Goal: Task Accomplishment & Management: Manage account settings

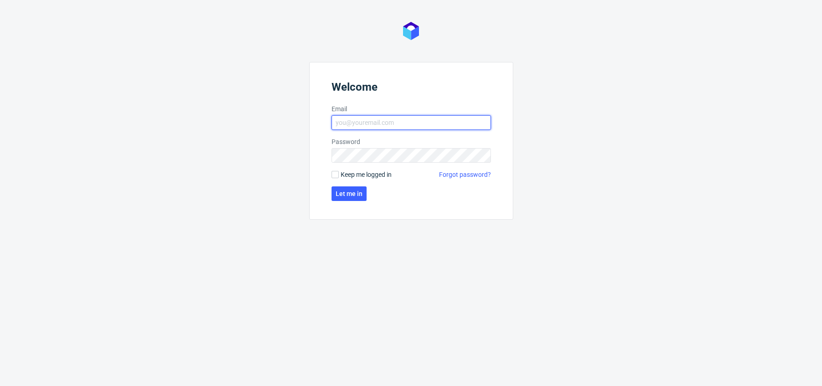
type input "[EMAIL_ADDRESS][PERSON_NAME][DOMAIN_NAME]"
click at [351, 175] on span "Keep me logged in" at bounding box center [366, 174] width 51 height 9
click at [339, 175] on input "Keep me logged in" at bounding box center [334, 174] width 7 height 7
checkbox input "true"
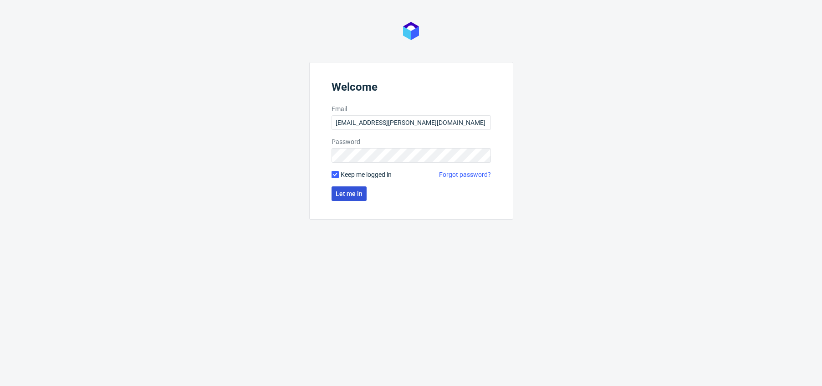
click at [351, 193] on span "Let me in" at bounding box center [349, 193] width 27 height 6
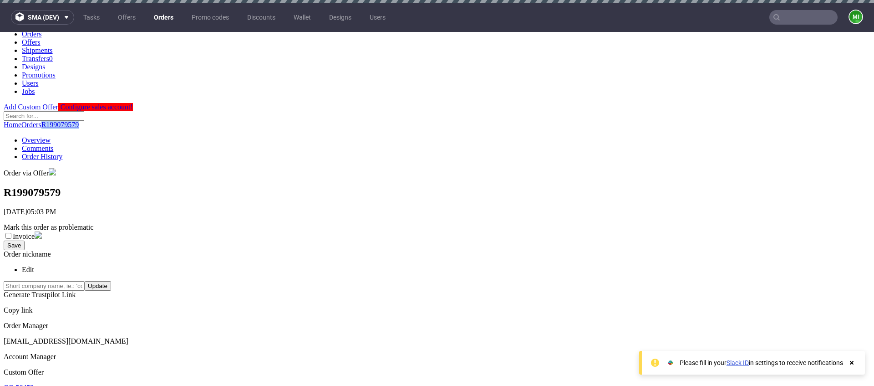
scroll to position [32, 0]
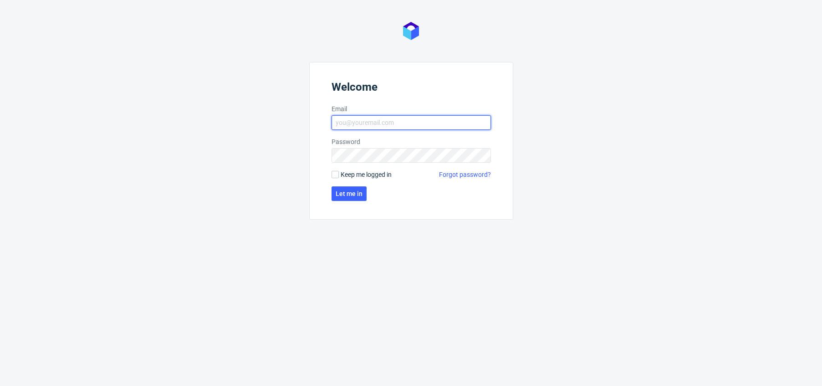
type input "[EMAIL_ADDRESS][PERSON_NAME][DOMAIN_NAME]"
drag, startPoint x: 346, startPoint y: 176, endPoint x: 347, endPoint y: 187, distance: 10.9
click at [346, 176] on span "Keep me logged in" at bounding box center [366, 174] width 51 height 9
click at [348, 192] on span "Let me in" at bounding box center [349, 193] width 27 height 6
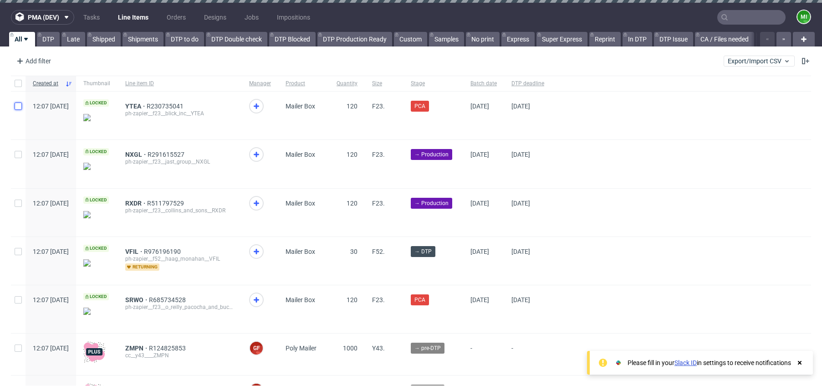
drag, startPoint x: 19, startPoint y: 102, endPoint x: 21, endPoint y: 109, distance: 6.8
click at [20, 104] on input "checkbox" at bounding box center [18, 105] width 7 height 7
checkbox input "true"
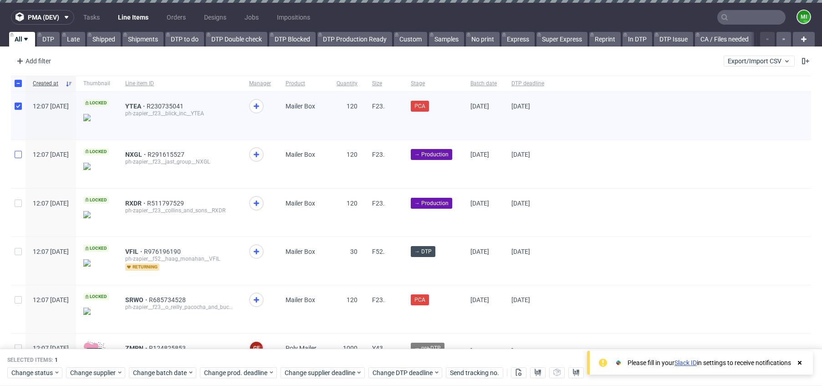
click at [18, 153] on div at bounding box center [18, 164] width 15 height 48
checkbox input "true"
click at [798, 361] on use at bounding box center [800, 363] width 4 height 4
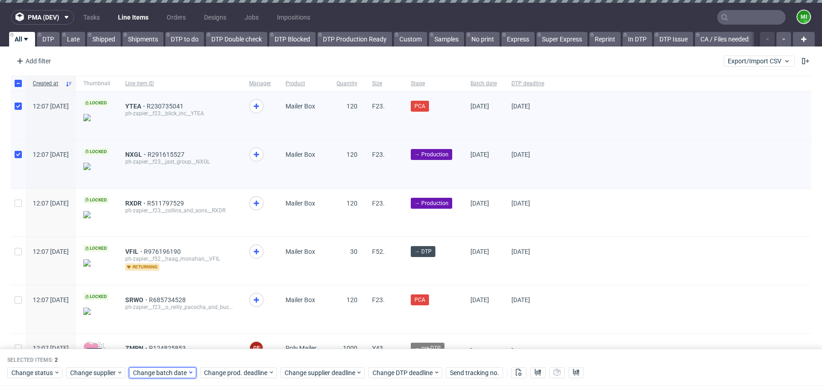
click at [184, 374] on span "Change batch date" at bounding box center [160, 372] width 55 height 9
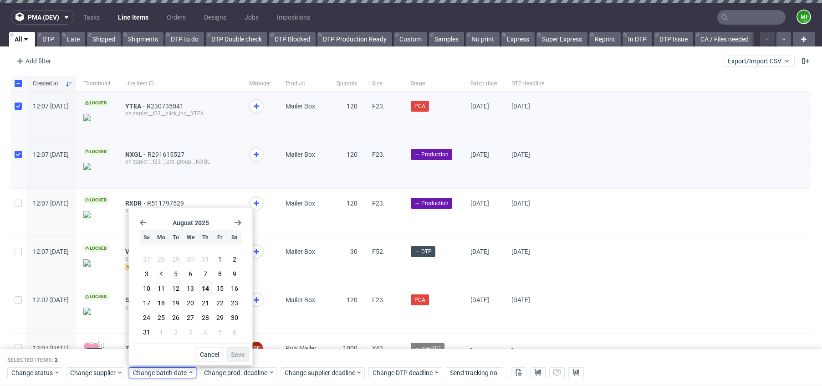
click at [242, 221] on div "August 2025 Su Mo Tu We Th Fr Sa 27 28 29 30 31 1 2 3 4 5 6 7 8 9 10 11 12 13 1…" at bounding box center [191, 277] width 117 height 131
click at [239, 222] on icon "Go forward 1 month" at bounding box center [237, 222] width 7 height 7
click at [143, 220] on use "Go back 1 month" at bounding box center [143, 222] width 6 height 5
click at [242, 129] on div "YTEA R230735041 ph-zapier__f23__blick_inc__YTEA" at bounding box center [180, 116] width 124 height 48
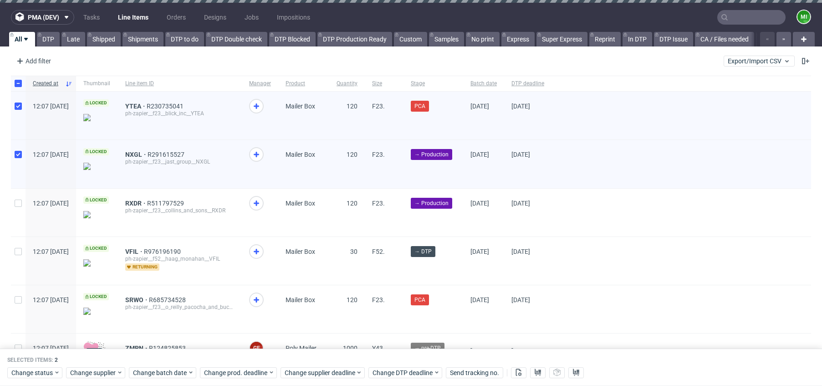
click at [75, 19] on ul "Tasks Line Items Orders Designs Jobs Impositions" at bounding box center [196, 17] width 245 height 15
click at [51, 38] on link "DTP" at bounding box center [48, 39] width 23 height 15
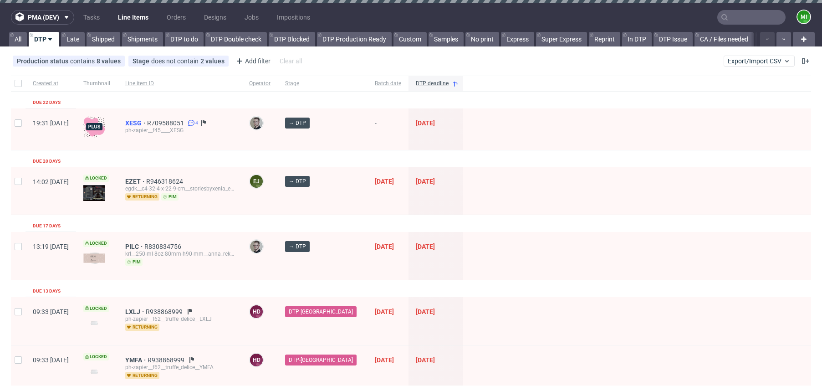
click at [147, 120] on span "XESG" at bounding box center [136, 122] width 22 height 7
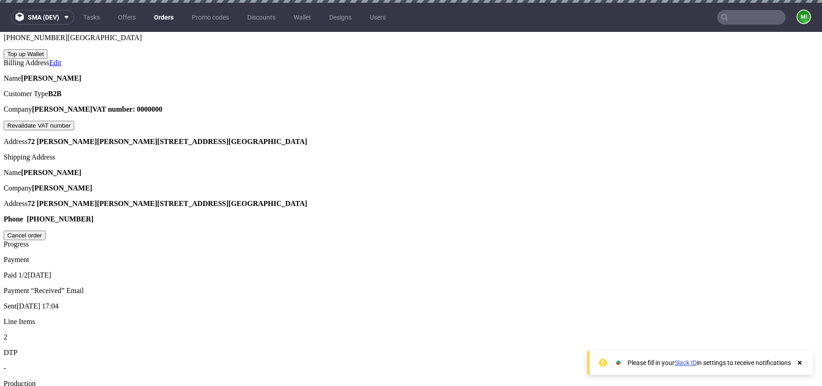
scroll to position [456, 0]
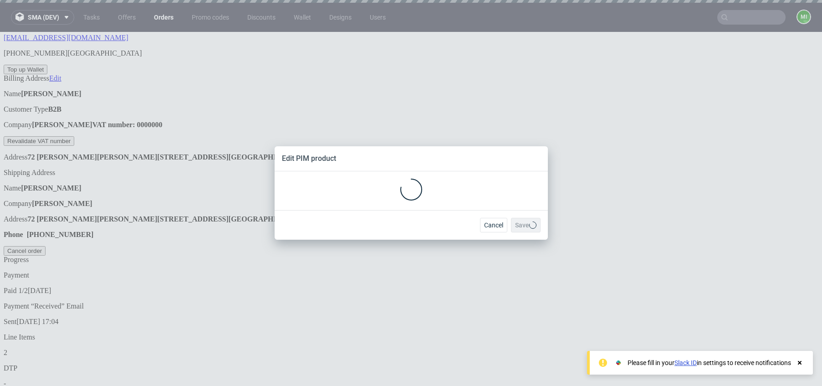
scroll to position [0, 0]
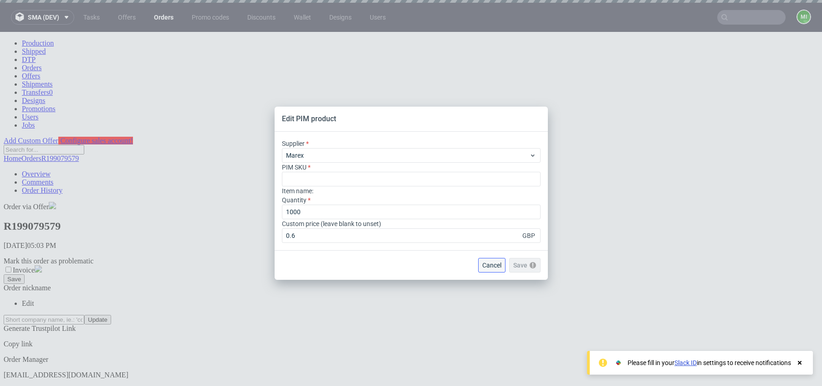
click at [485, 265] on span "Cancel" at bounding box center [491, 265] width 19 height 6
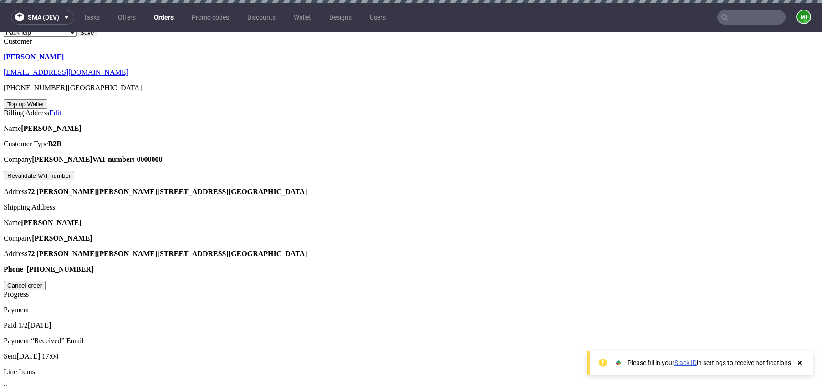
scroll to position [382, 0]
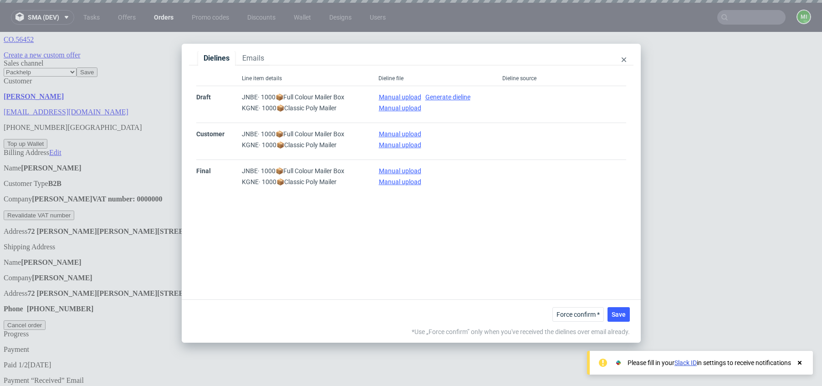
click at [626, 56] on div at bounding box center [624, 60] width 5 height 10
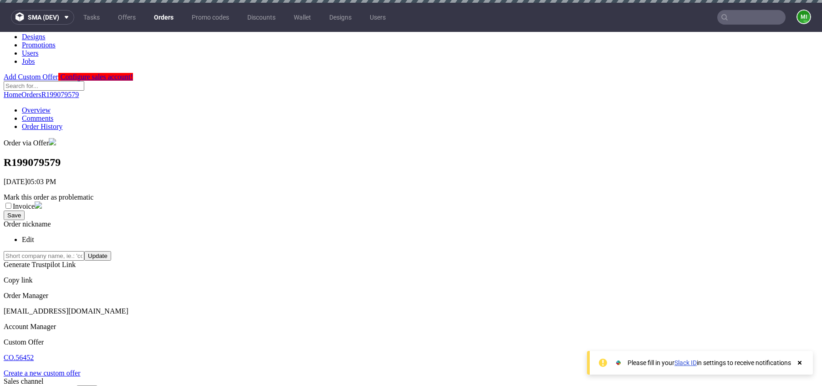
scroll to position [0, 0]
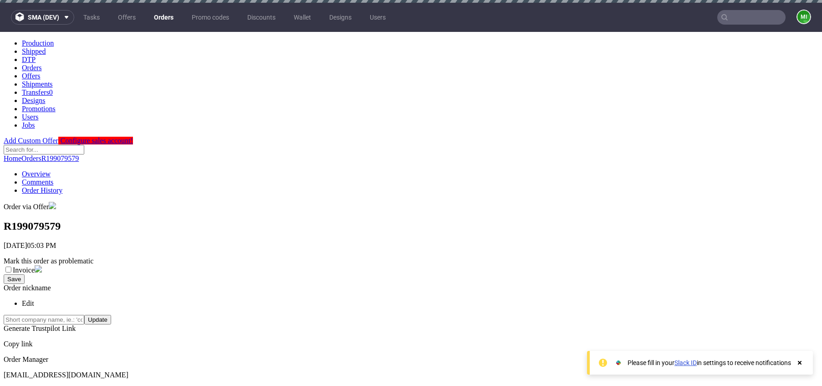
click at [53, 178] on link "Comments" at bounding box center [37, 182] width 31 height 8
drag, startPoint x: 215, startPoint y: 264, endPoint x: 215, endPoint y: 268, distance: 4.6
click at [62, 186] on link "Order History" at bounding box center [42, 190] width 41 height 8
click at [72, 14] on button "sma (dev)" at bounding box center [42, 17] width 63 height 15
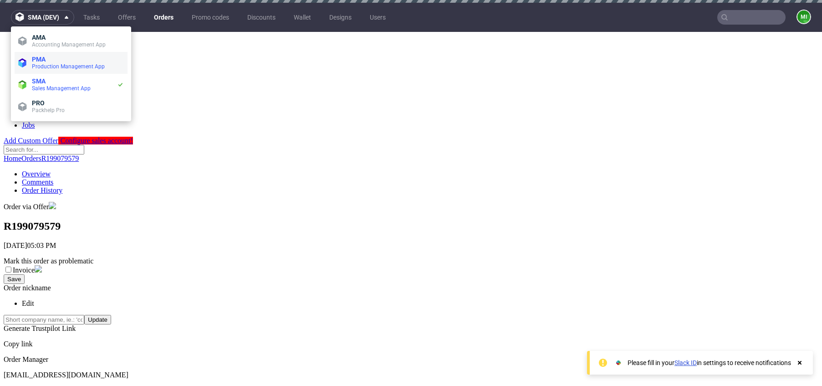
click at [76, 60] on span "PMA" at bounding box center [78, 59] width 92 height 7
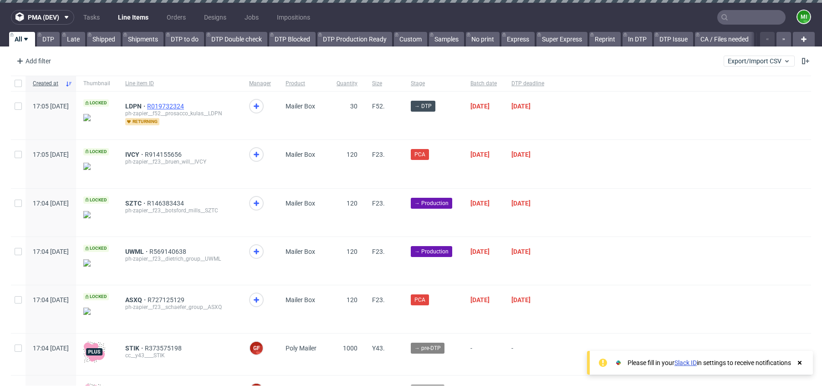
click at [186, 106] on span "R019732324" at bounding box center [166, 105] width 39 height 7
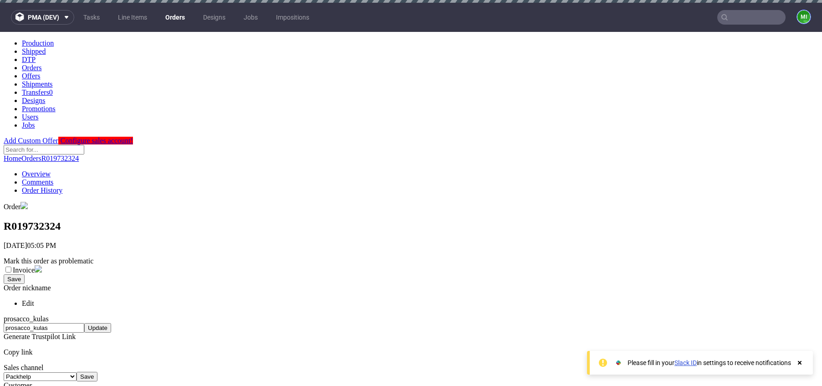
click at [797, 14] on figcaption "mi" at bounding box center [803, 16] width 13 height 13
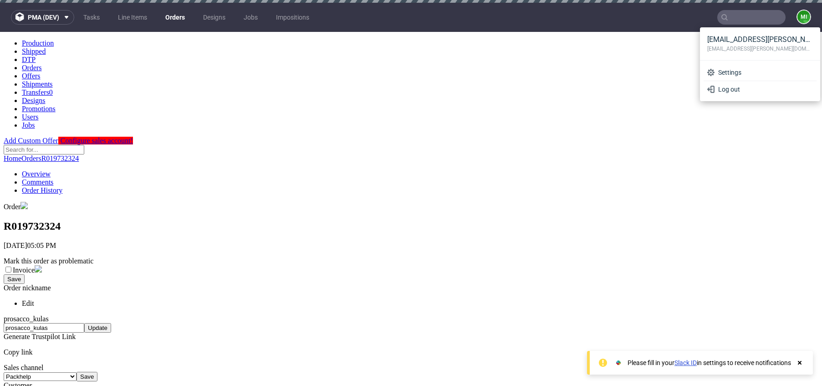
click at [470, 170] on ul "Overview Comments Order History" at bounding box center [411, 182] width 815 height 25
click at [76, 372] on select "Glovo Foodora Ankorstore Restaurant Week Singulart Masterlife Farfetch Rebel Ta…" at bounding box center [40, 376] width 73 height 9
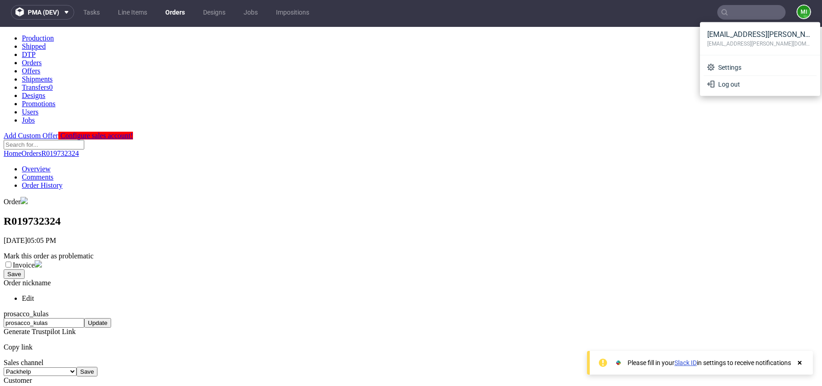
click at [95, 10] on link "Tasks" at bounding box center [91, 12] width 27 height 15
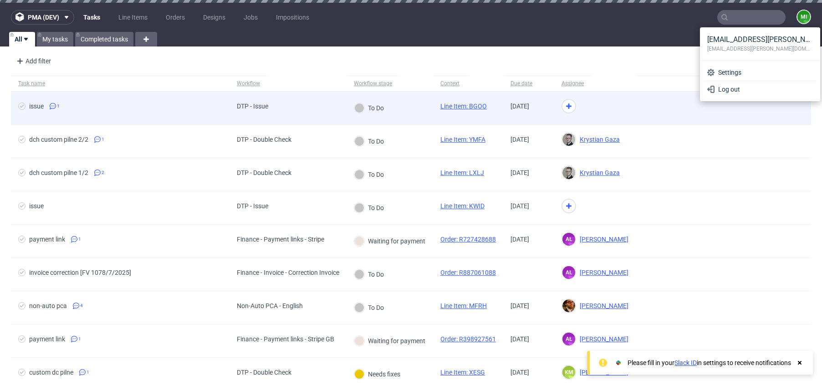
click at [22, 107] on icon at bounding box center [21, 105] width 7 height 7
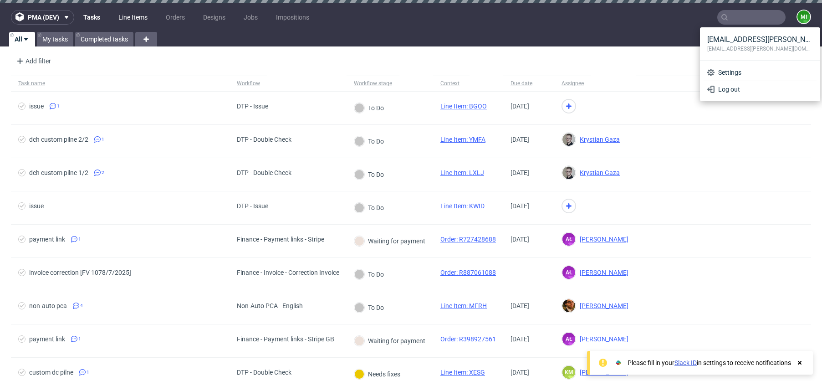
click at [130, 21] on link "Line Items" at bounding box center [133, 17] width 40 height 15
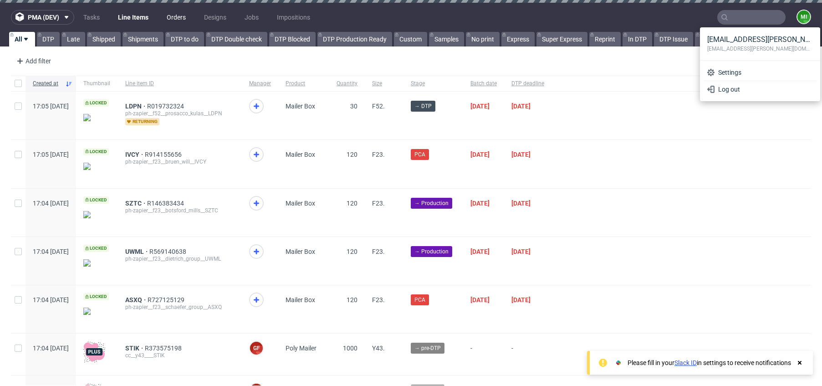
click at [171, 16] on link "Orders" at bounding box center [176, 17] width 30 height 15
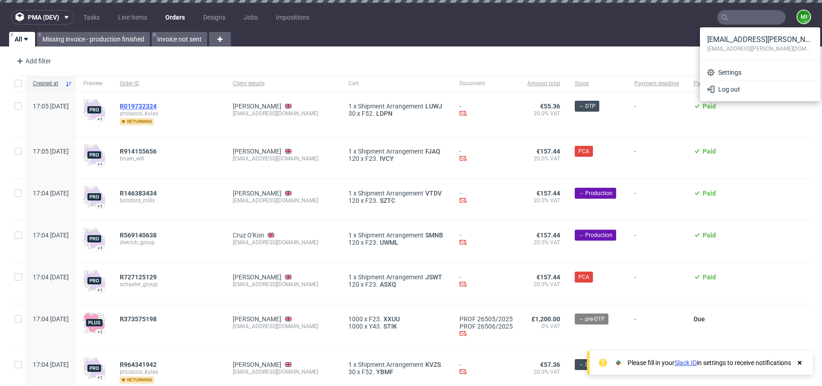
click at [154, 103] on span "R019732324" at bounding box center [138, 105] width 37 height 7
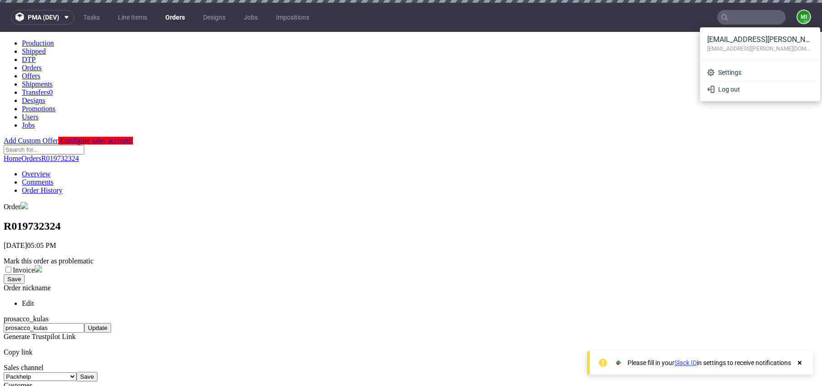
click at [805, 15] on nav "pma (dev) Tasks Line Items Orders Designs Jobs Impositions mi" at bounding box center [411, 17] width 822 height 29
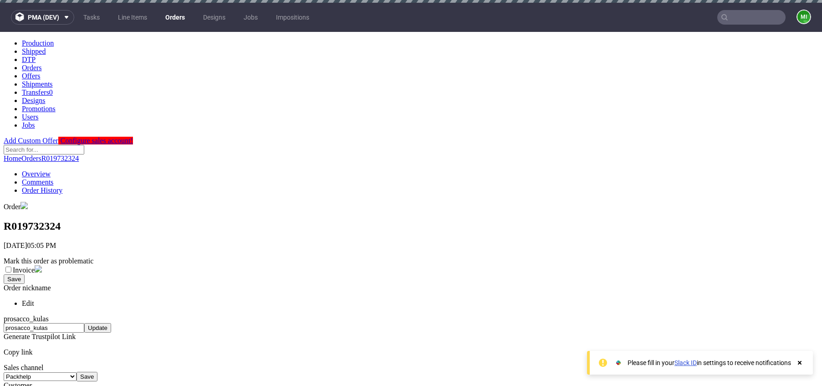
click at [53, 178] on link "Comments" at bounding box center [37, 182] width 31 height 8
click at [62, 186] on link "Order History" at bounding box center [42, 190] width 41 height 8
click at [51, 170] on link "Overview" at bounding box center [36, 174] width 29 height 8
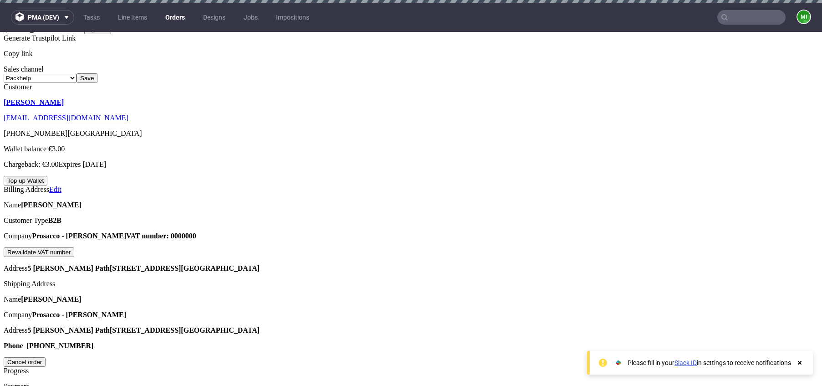
scroll to position [216, 0]
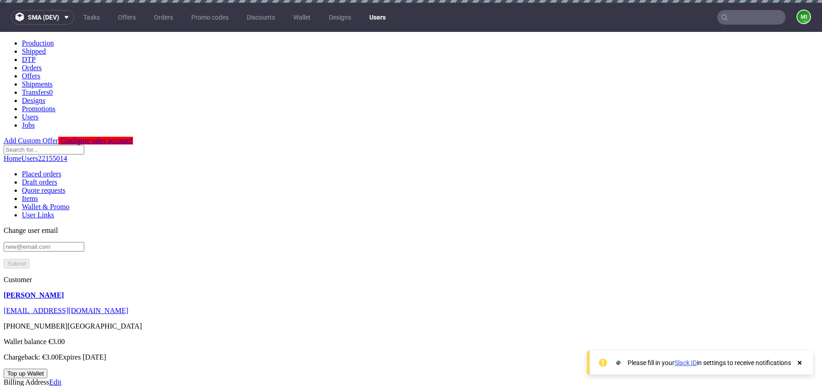
drag, startPoint x: 187, startPoint y: 144, endPoint x: 320, endPoint y: 163, distance: 134.3
drag, startPoint x: 176, startPoint y: 143, endPoint x: 226, endPoint y: 143, distance: 49.6
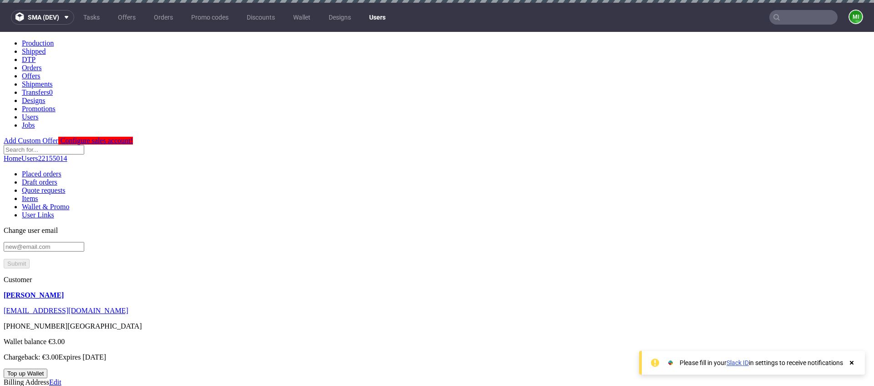
checkbox input "false"
checkbox input "true"
click at [57, 178] on link "Draft orders" at bounding box center [40, 182] width 36 height 8
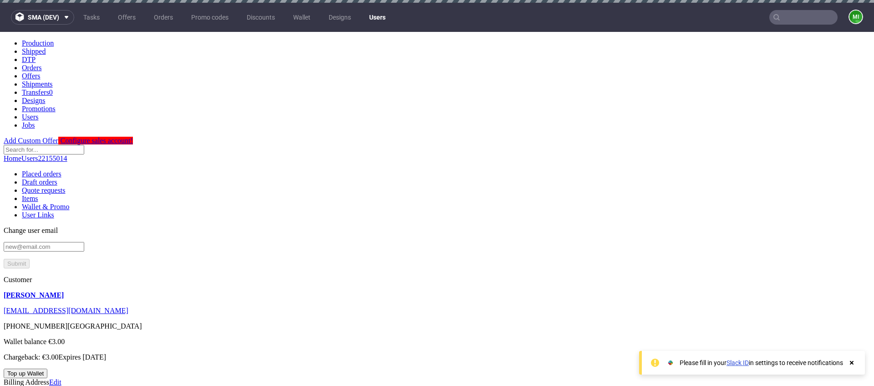
click at [66, 186] on link "Quote requests" at bounding box center [44, 190] width 44 height 8
click at [38, 194] on link "Items" at bounding box center [30, 198] width 16 height 8
click at [69, 203] on link "Wallet & Promo" at bounding box center [45, 207] width 47 height 8
click at [164, 17] on link "Orders" at bounding box center [163, 17] width 30 height 15
